Goal: Information Seeking & Learning: Learn about a topic

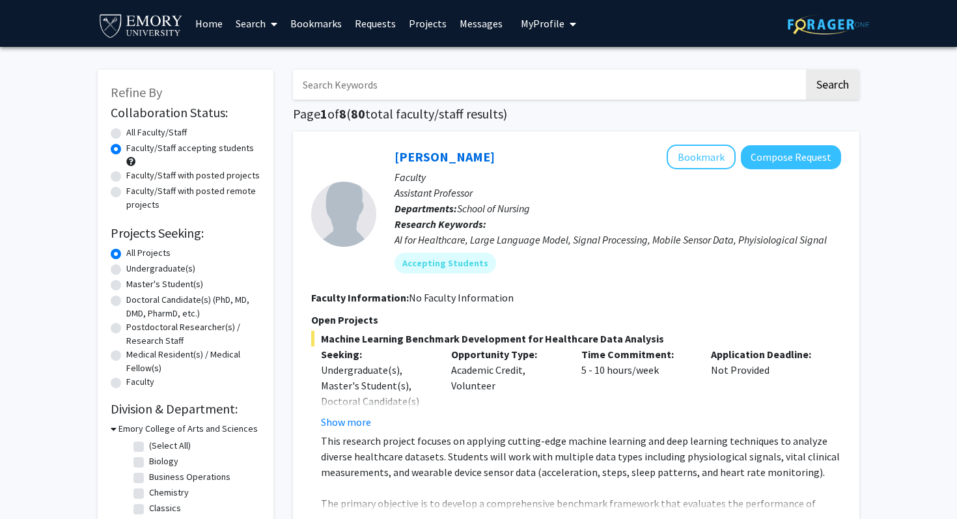
click at [183, 269] on label "Undergraduate(s)" at bounding box center [160, 269] width 69 height 14
click at [135, 269] on input "Undergraduate(s)" at bounding box center [130, 266] width 8 height 8
radio input "true"
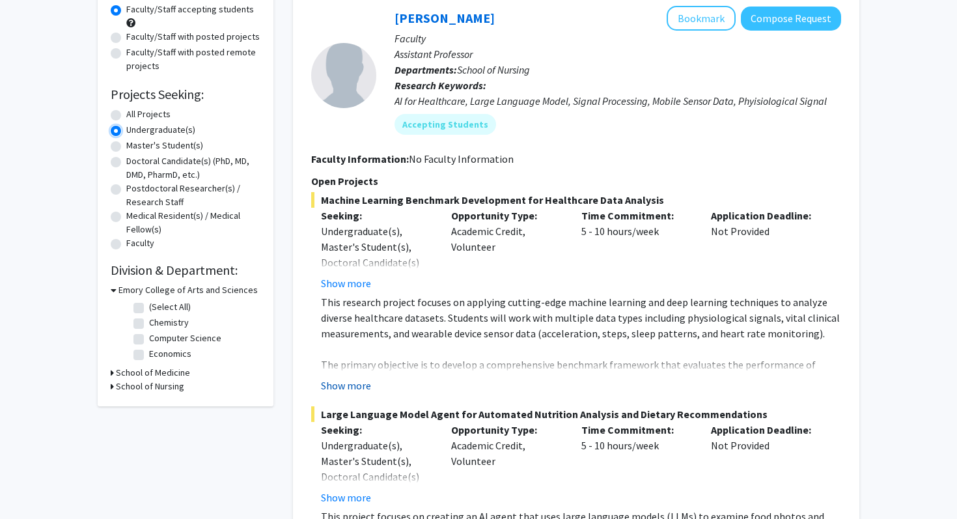
scroll to position [141, 0]
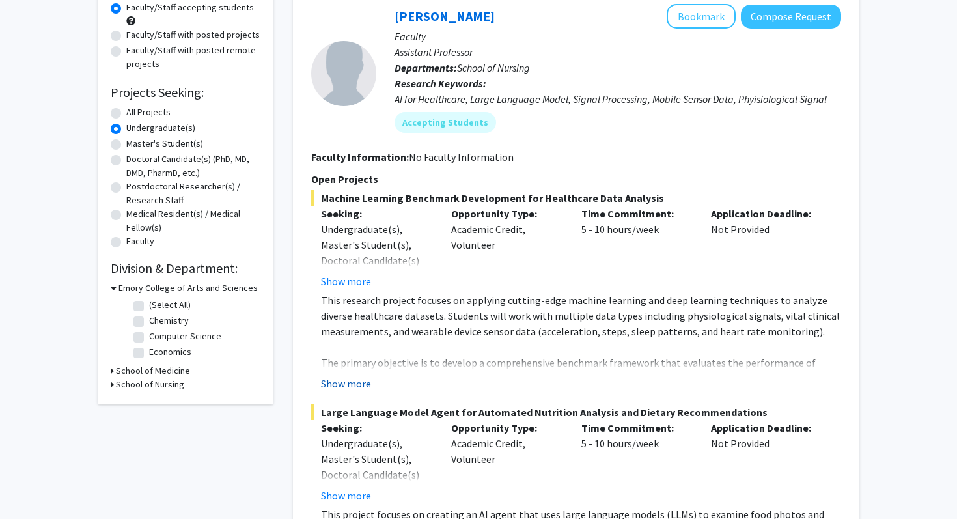
click at [348, 380] on button "Show more" at bounding box center [346, 384] width 50 height 16
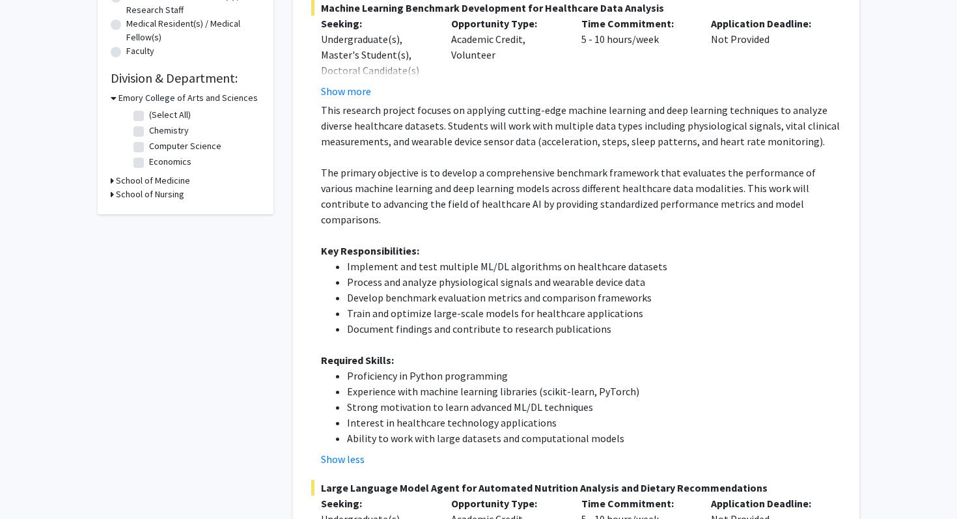
scroll to position [0, 0]
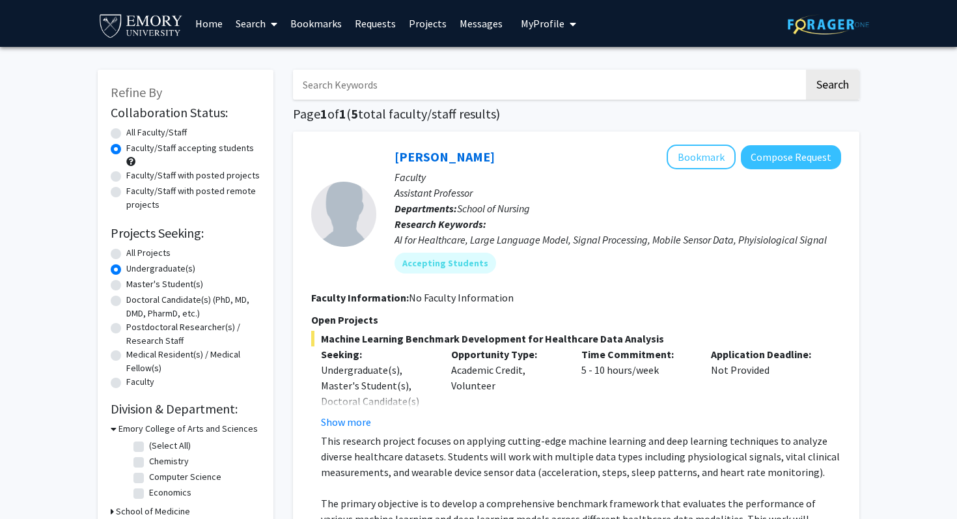
click at [156, 126] on label "All Faculty/Staff" at bounding box center [156, 133] width 61 height 14
click at [135, 126] on input "All Faculty/Staff" at bounding box center [130, 130] width 8 height 8
radio input "true"
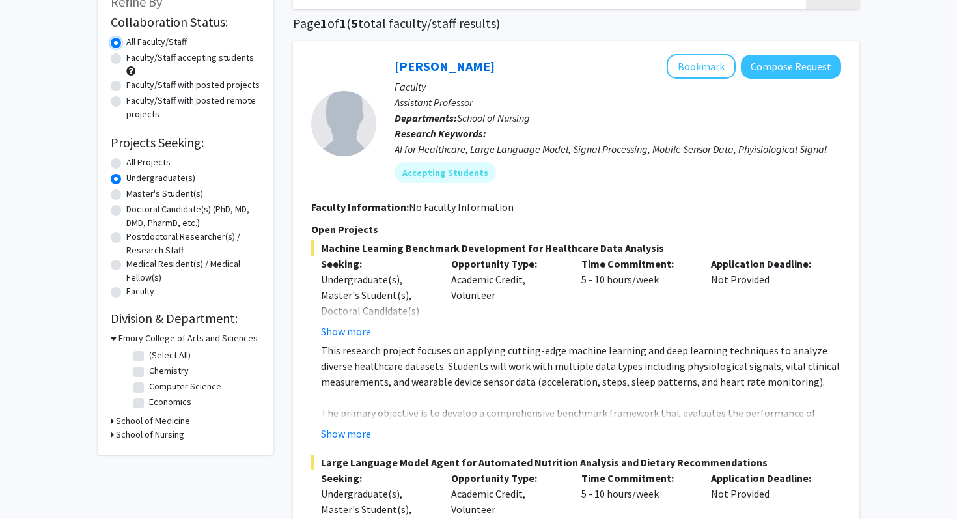
scroll to position [94, 0]
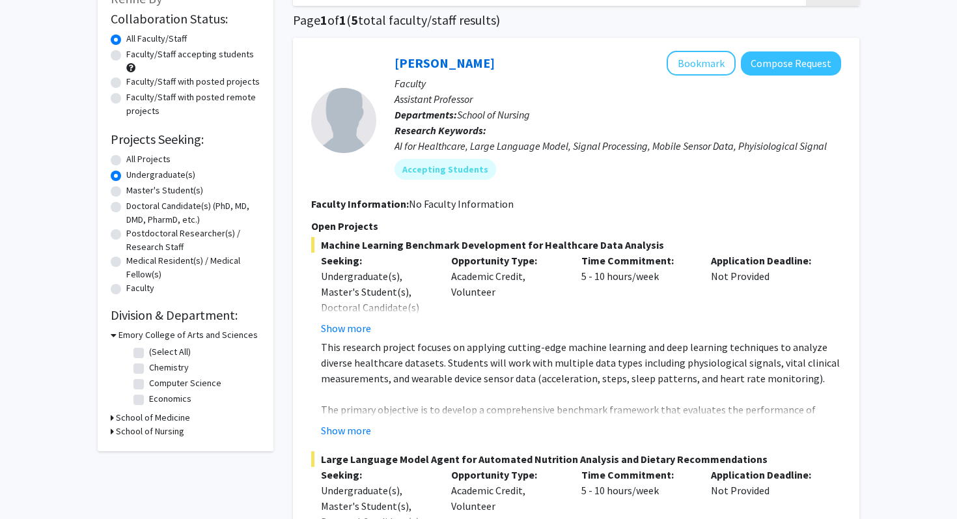
click at [151, 152] on label "All Projects" at bounding box center [148, 159] width 44 height 14
click at [135, 152] on input "All Projects" at bounding box center [130, 156] width 8 height 8
radio input "true"
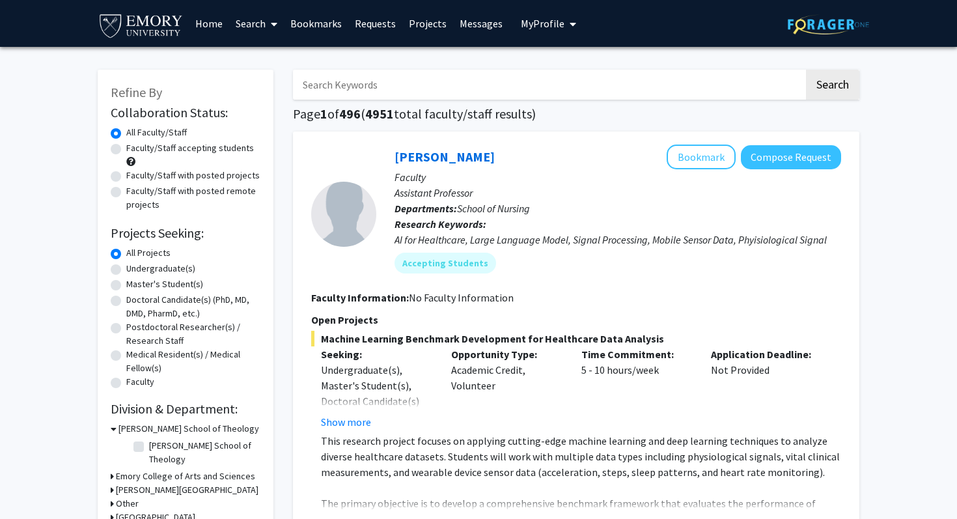
click at [156, 148] on label "Faculty/Staff accepting students" at bounding box center [190, 148] width 128 height 14
click at [135, 148] on input "Faculty/Staff accepting students" at bounding box center [130, 145] width 8 height 8
radio input "true"
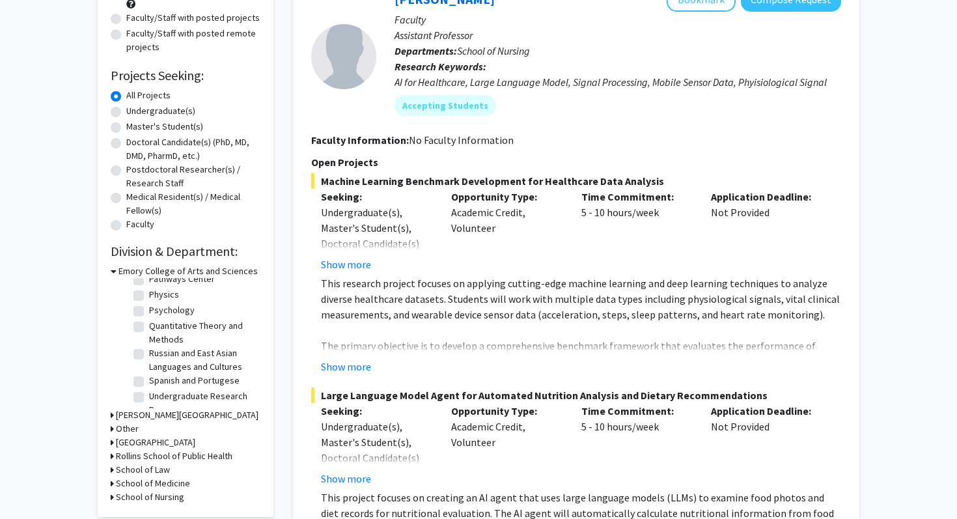
scroll to position [186, 0]
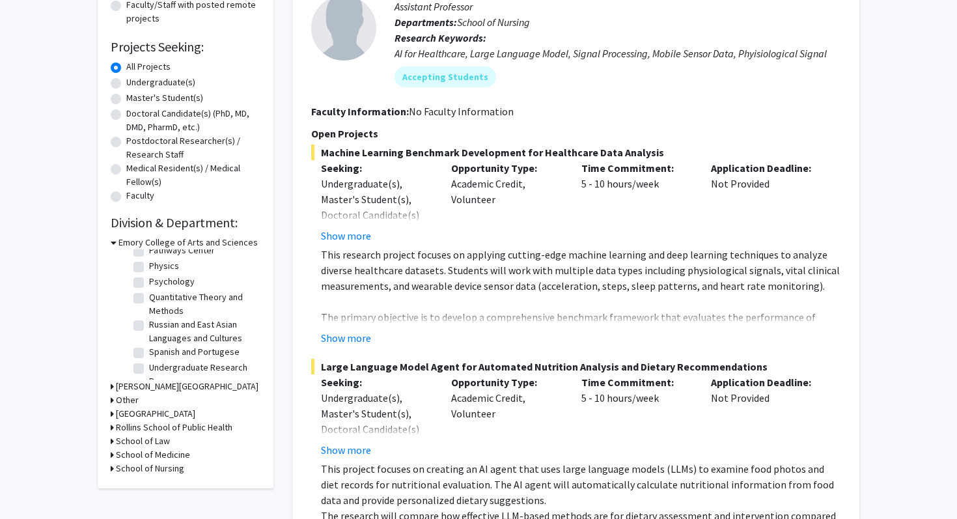
click at [171, 422] on h3 "Rollins School of Public Health" at bounding box center [174, 428] width 117 height 14
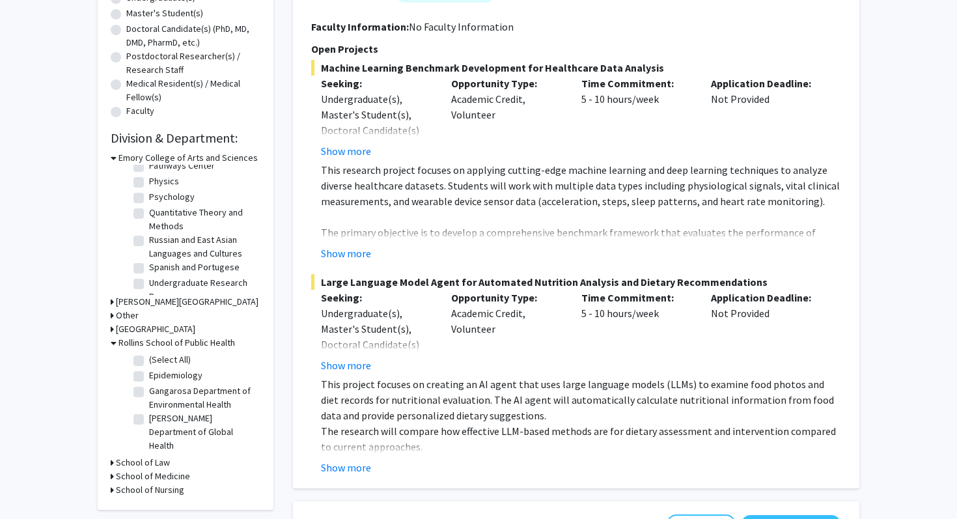
scroll to position [277, 0]
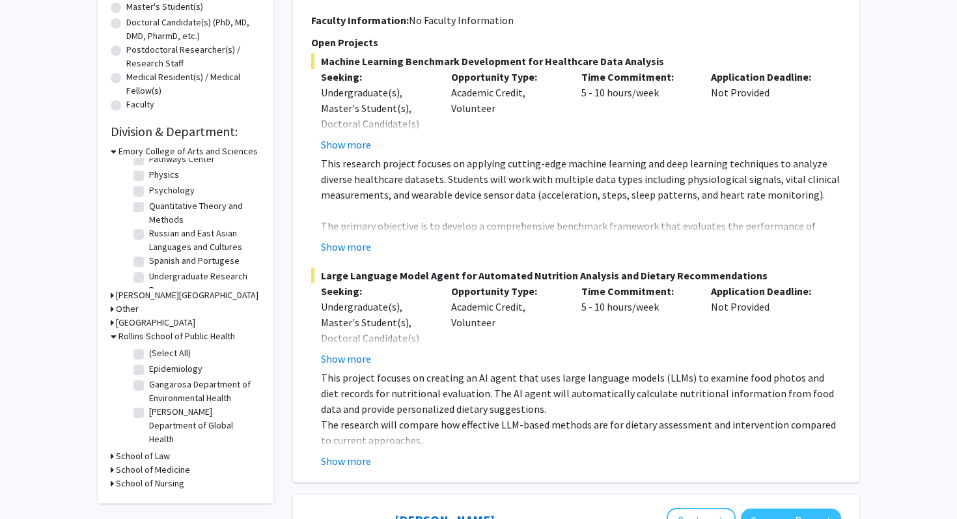
click at [174, 356] on label "(Select All)" at bounding box center [170, 353] width 42 height 14
click at [158, 355] on input "(Select All)" at bounding box center [153, 350] width 8 height 8
checkbox input "true"
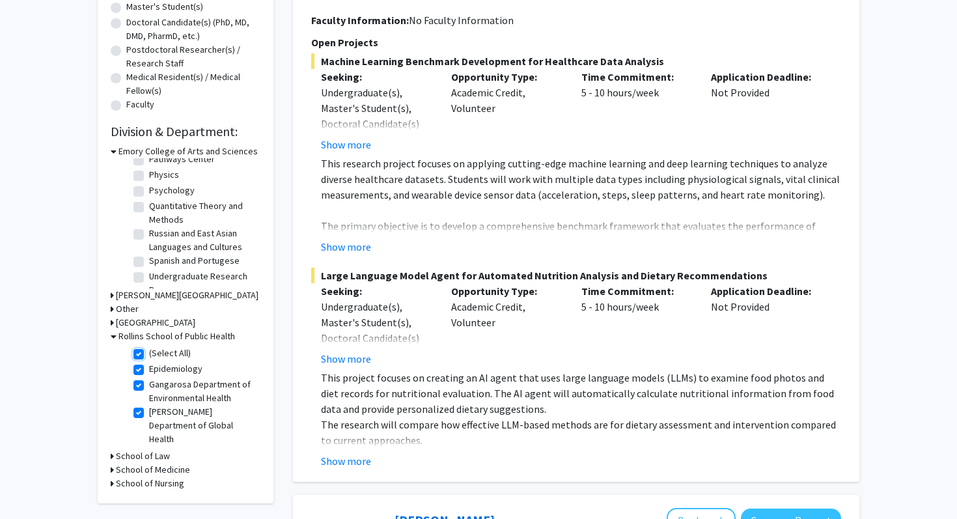
checkbox input "true"
